Goal: Task Accomplishment & Management: Manage account settings

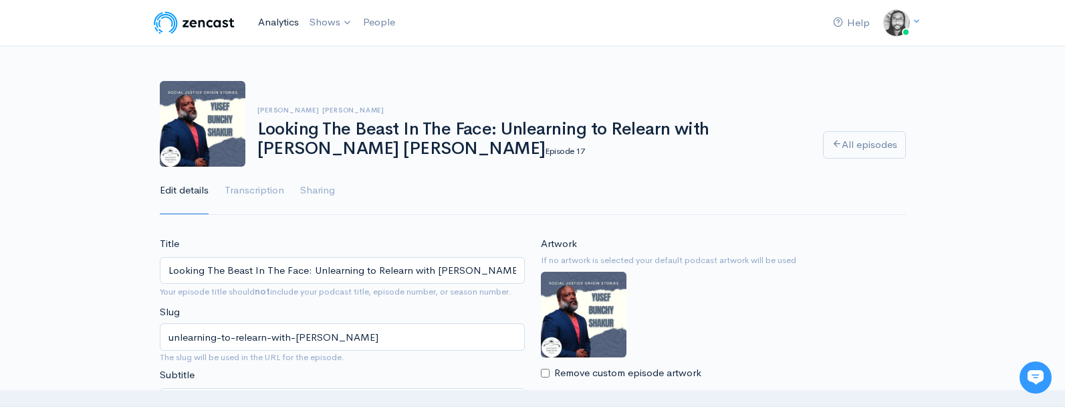
click at [266, 28] on link "Analytics" at bounding box center [278, 22] width 51 height 29
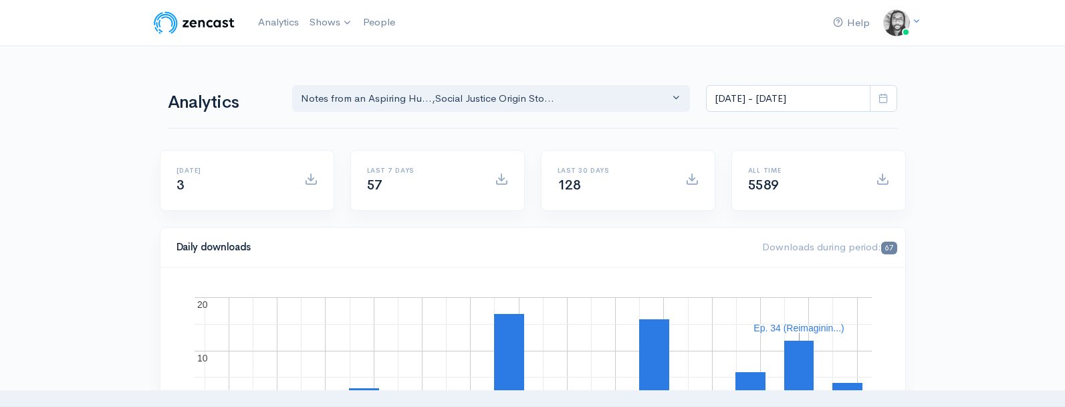
click at [193, 27] on img at bounding box center [194, 22] width 85 height 27
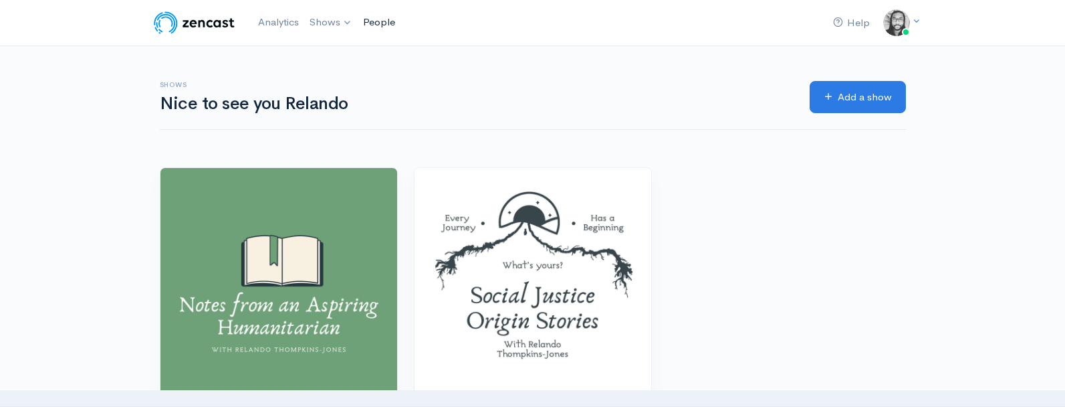
click at [390, 27] on link "People" at bounding box center [379, 22] width 43 height 29
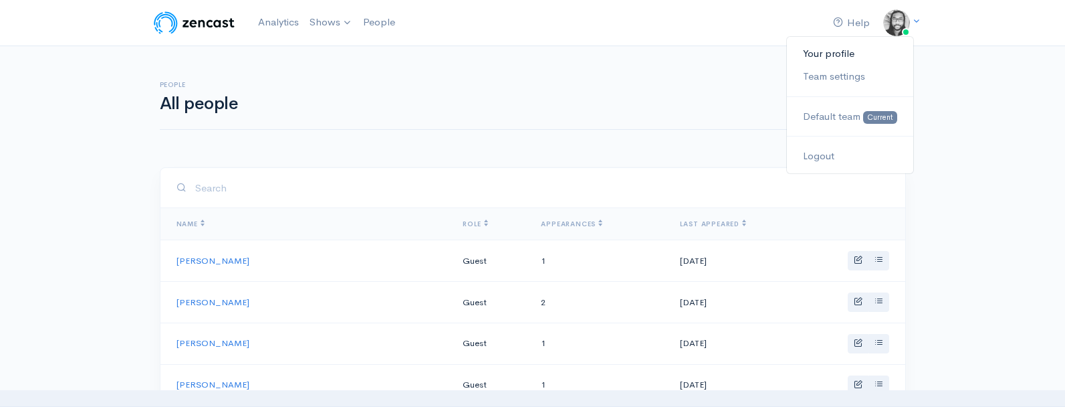
click at [832, 59] on link "Your profile" at bounding box center [850, 53] width 126 height 23
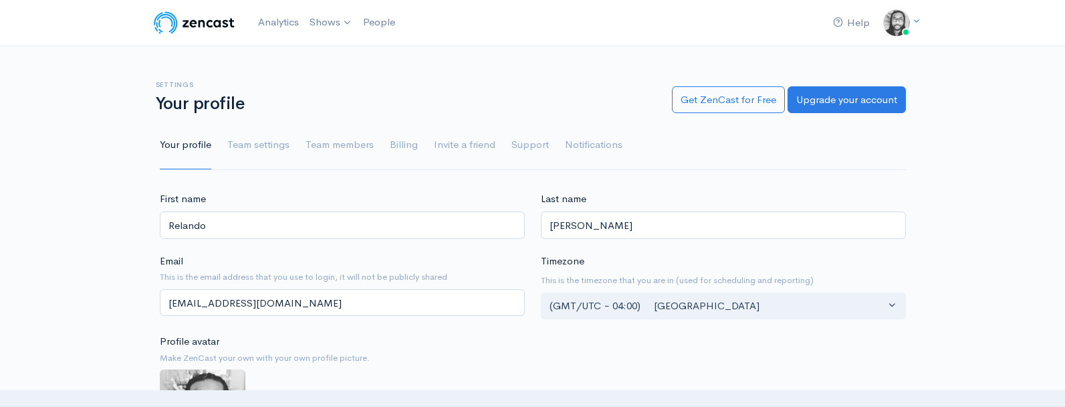
click at [567, 71] on div "Settings Your profile Get ZenCast for Free Upgrade your account Your profile Te…" at bounding box center [533, 117] width 746 height 105
click at [513, 76] on div "Settings Your profile Get ZenCast for Free Upgrade your account Your profile Te…" at bounding box center [533, 117] width 746 height 105
click at [68, 128] on div "Settings Your profile Get ZenCast for Free Upgrade your account Your profile Te…" at bounding box center [532, 117] width 1065 height 105
click at [70, 133] on div "Settings Your profile Get ZenCast for Free Upgrade your account Your profile Te…" at bounding box center [532, 117] width 1065 height 105
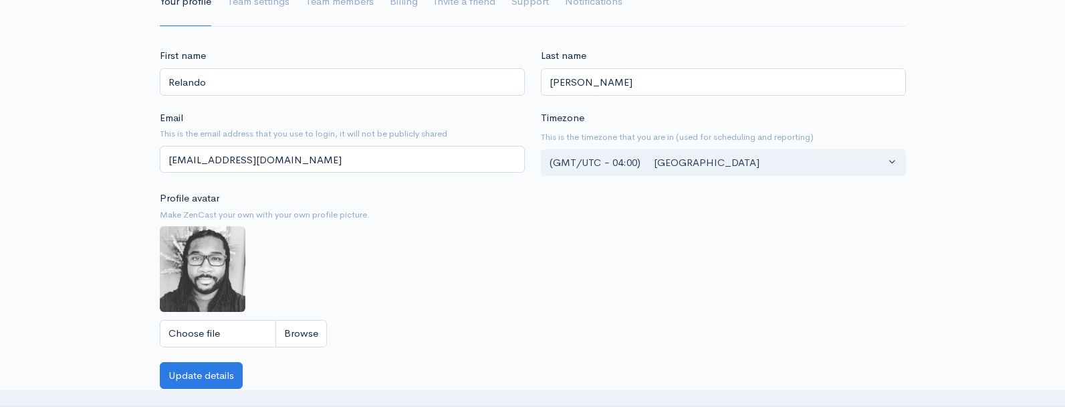
scroll to position [101, 0]
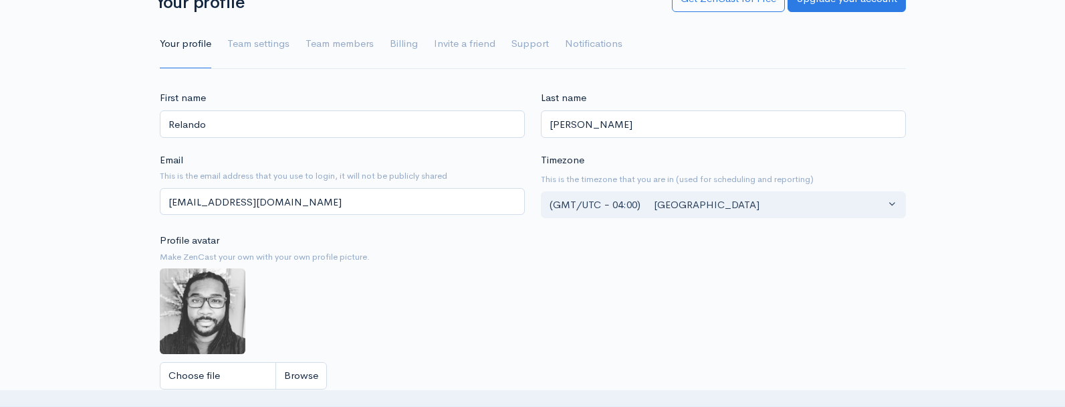
click at [77, 156] on div "First name Relando Last name Thompkins-Jones Email This is the email address th…" at bounding box center [532, 410] width 1065 height 641
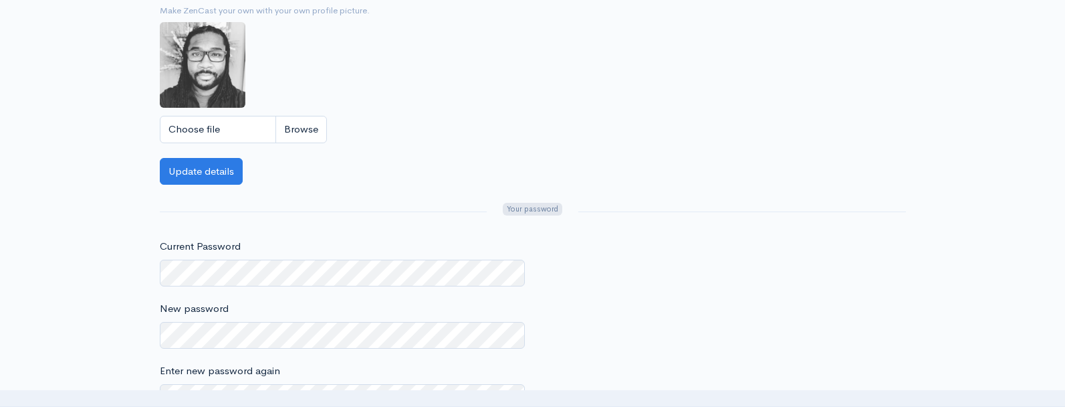
scroll to position [480, 0]
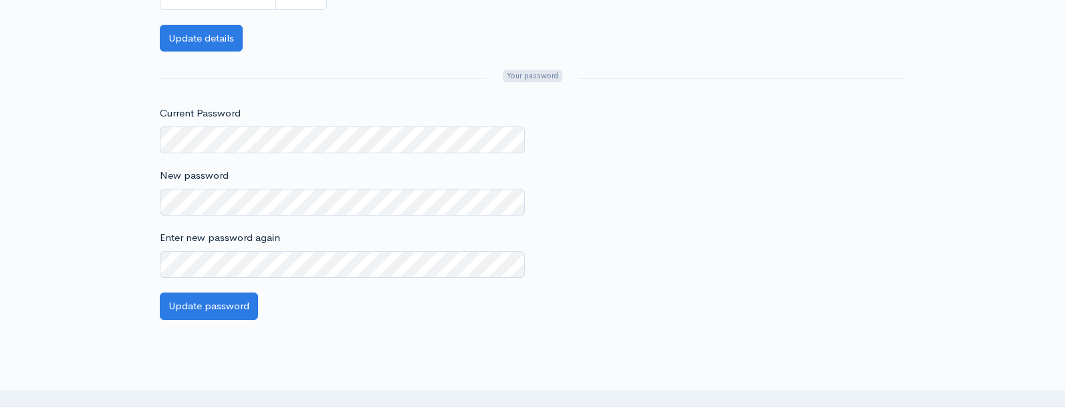
click at [77, 156] on div "First name Relando Last name Thompkins-Jones Email This is the email address th…" at bounding box center [532, 31] width 1065 height 641
click at [84, 168] on div "First name Relando Last name Thompkins-Jones Email This is the email address th…" at bounding box center [532, 31] width 1065 height 641
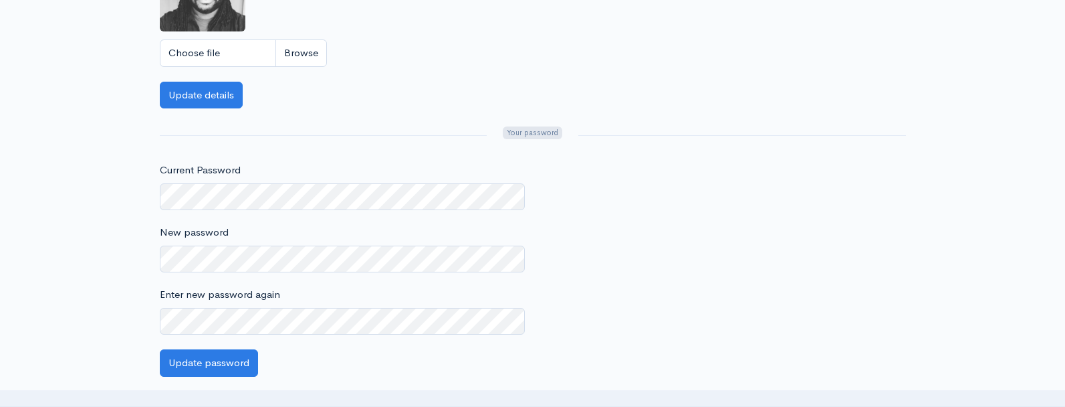
scroll to position [257, 0]
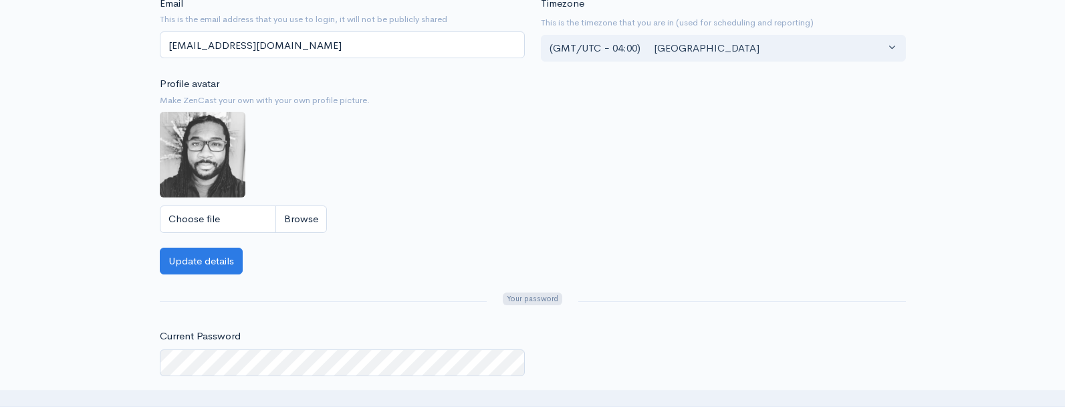
click at [84, 168] on div "First name Relando Last name Thompkins-Jones Email This is the email address th…" at bounding box center [532, 254] width 1065 height 641
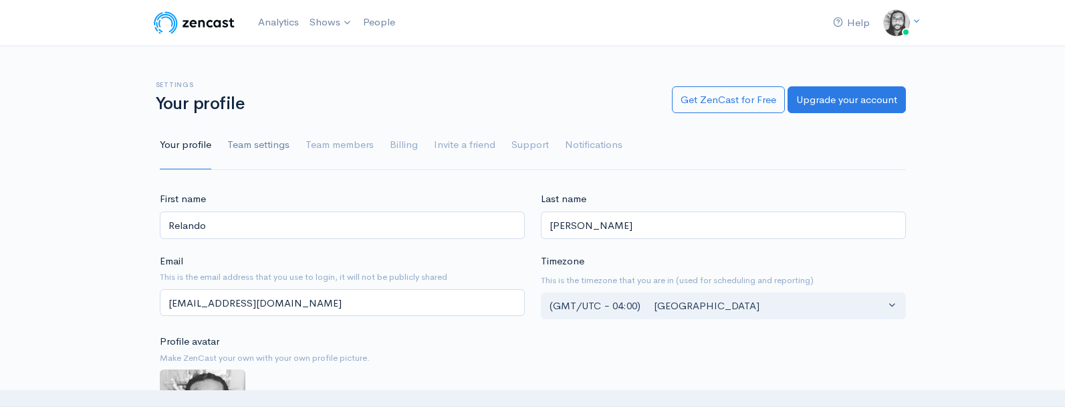
click at [263, 137] on link "Team settings" at bounding box center [258, 145] width 62 height 48
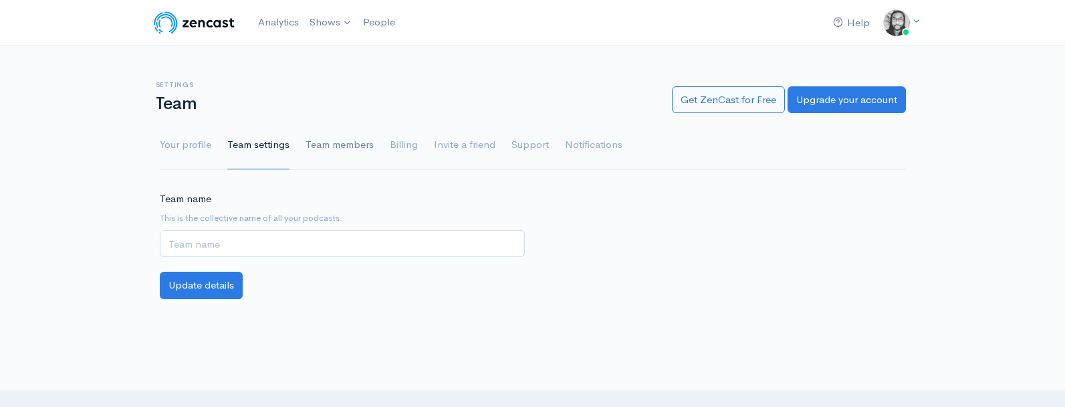
click at [322, 142] on link "Team members" at bounding box center [340, 145] width 68 height 48
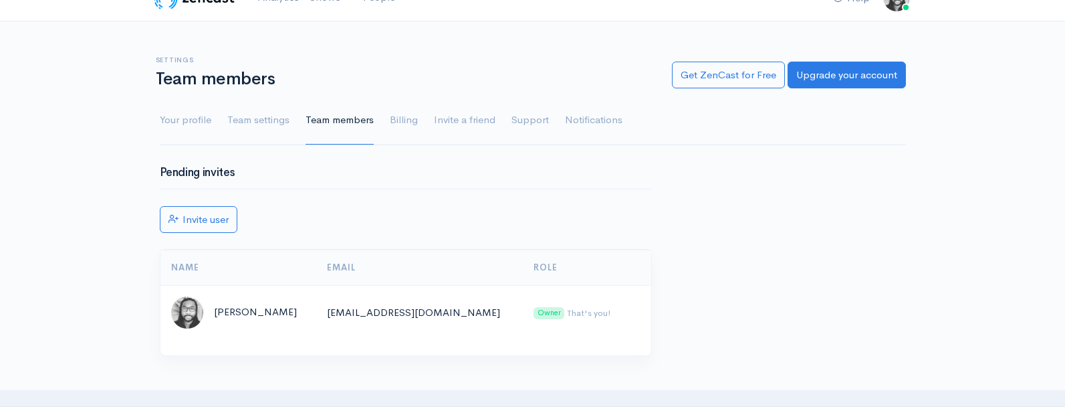
click at [372, 182] on div "Pending invites Invite user Name Email Role Relando Thompkins-Jones relandothom…" at bounding box center [406, 268] width 508 height 205
click at [372, 188] on div at bounding box center [406, 189] width 492 height 2
click at [373, 189] on div at bounding box center [405, 189] width 491 height 1
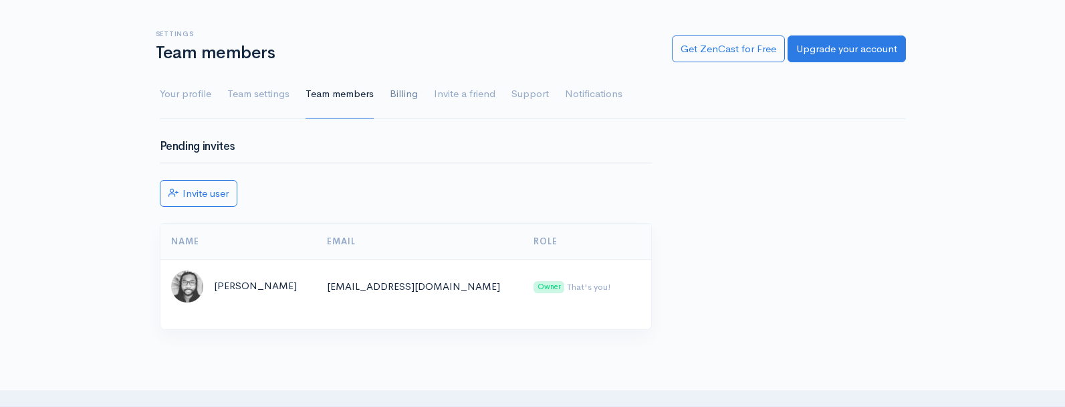
click at [390, 96] on link "Billing" at bounding box center [404, 94] width 28 height 48
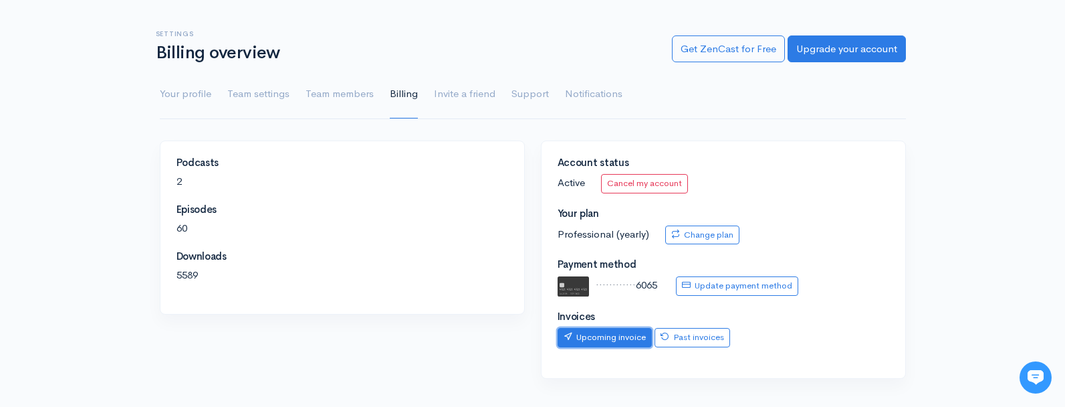
click at [594, 345] on link "Upcoming invoice" at bounding box center [605, 337] width 94 height 19
click at [574, 25] on div "Settings Billing overview Get ZenCast for Free Upgrade your account Your profil…" at bounding box center [533, 66] width 746 height 105
